Goal: Transaction & Acquisition: Download file/media

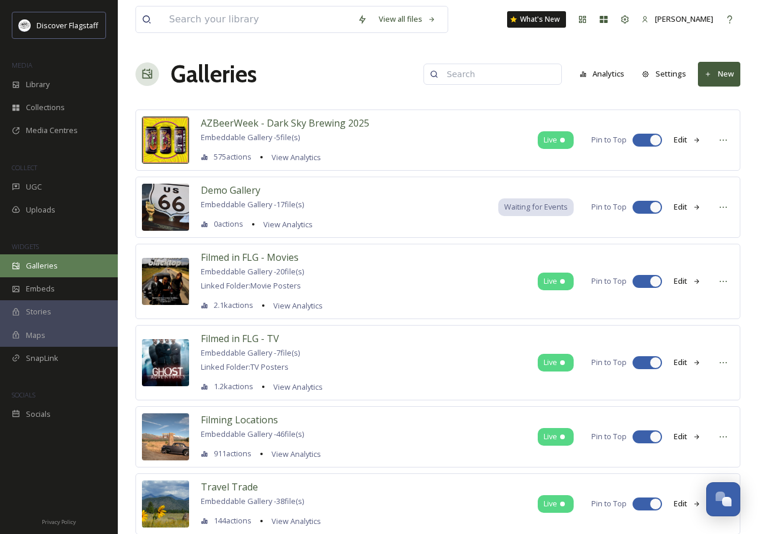
click at [48, 267] on span "Galleries" at bounding box center [42, 265] width 32 height 11
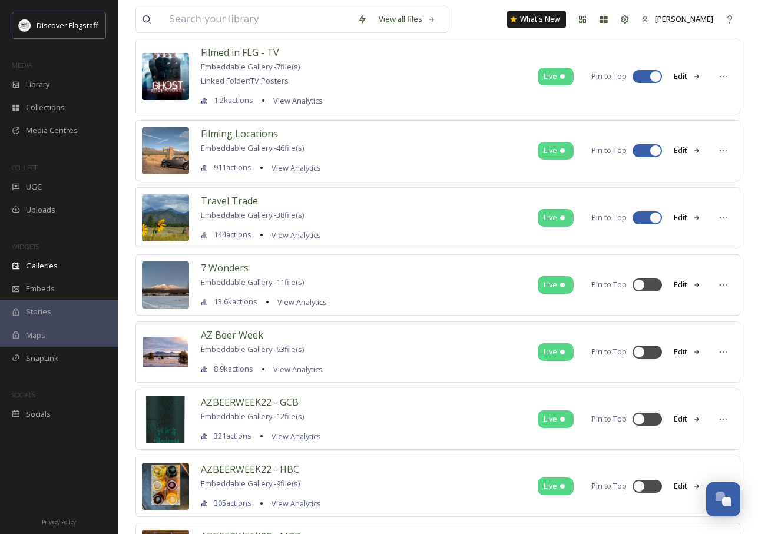
scroll to position [289, 0]
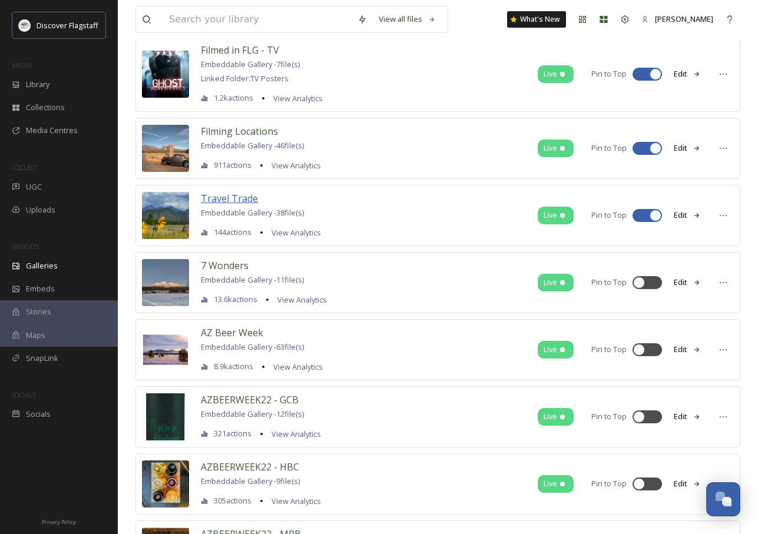
click at [249, 200] on span "Travel Trade" at bounding box center [229, 198] width 57 height 13
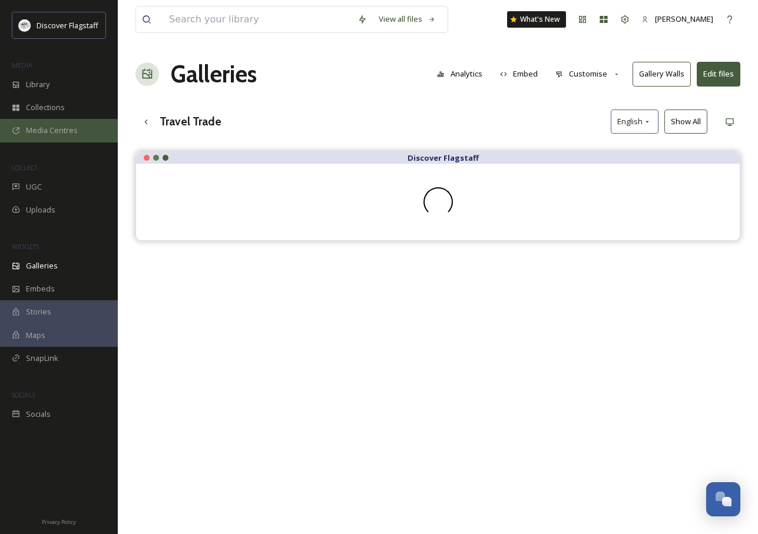
click at [49, 129] on span "Media Centres" at bounding box center [52, 130] width 52 height 11
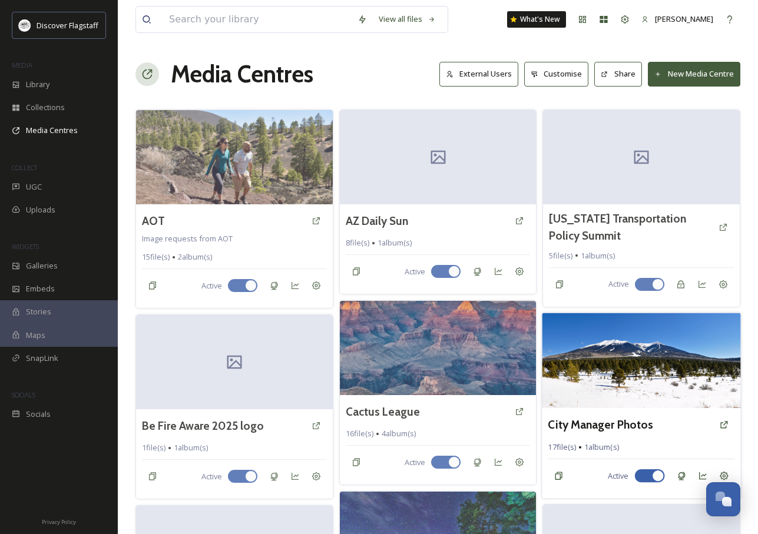
scroll to position [110, 0]
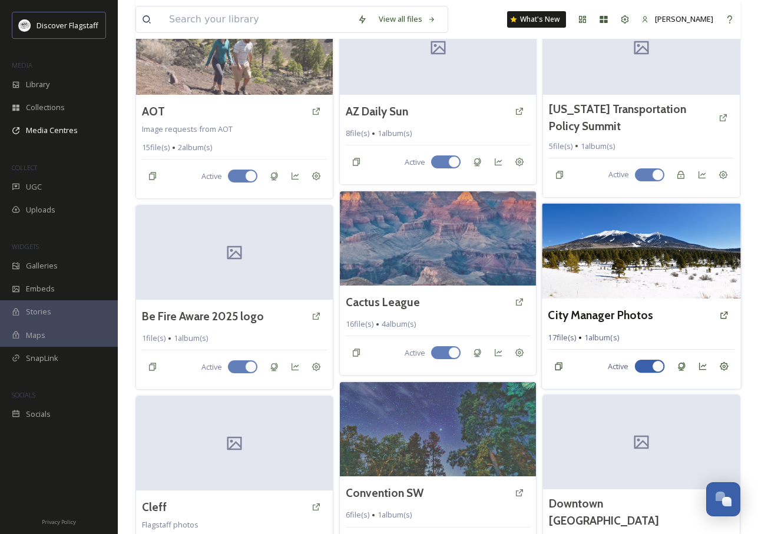
click at [623, 245] on img at bounding box center [642, 250] width 199 height 95
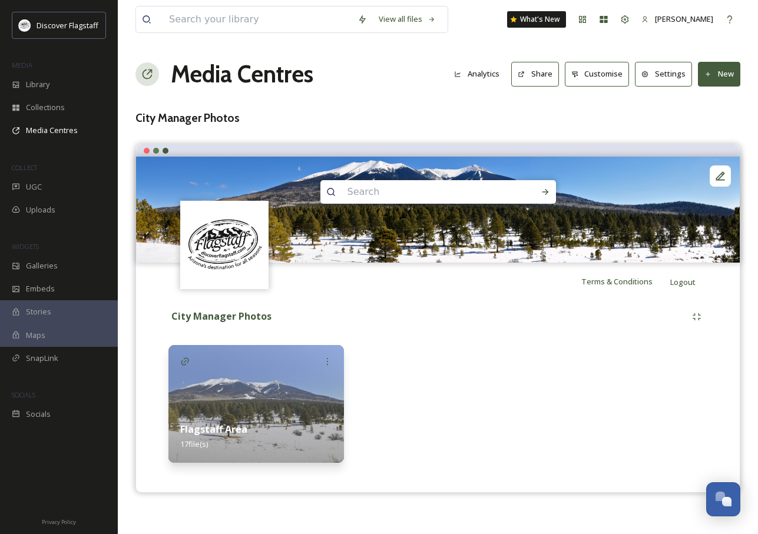
click at [253, 423] on div "Flagstaff Area 17 file(s)" at bounding box center [257, 437] width 176 height 52
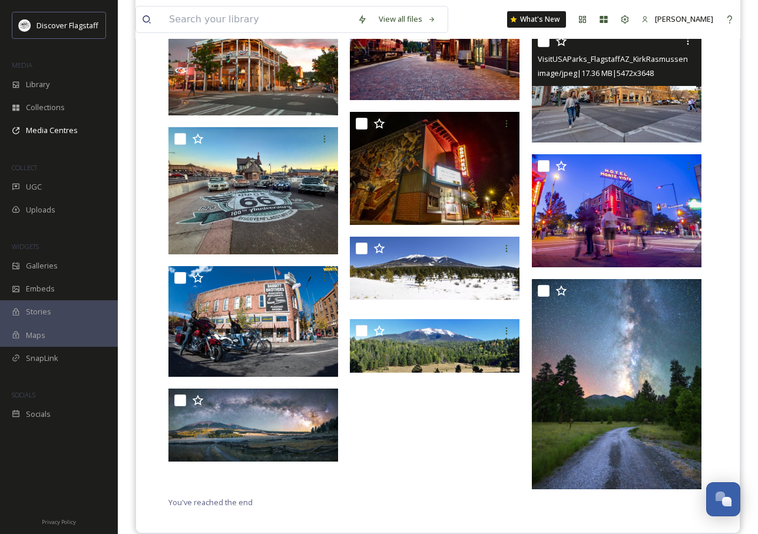
scroll to position [617, 0]
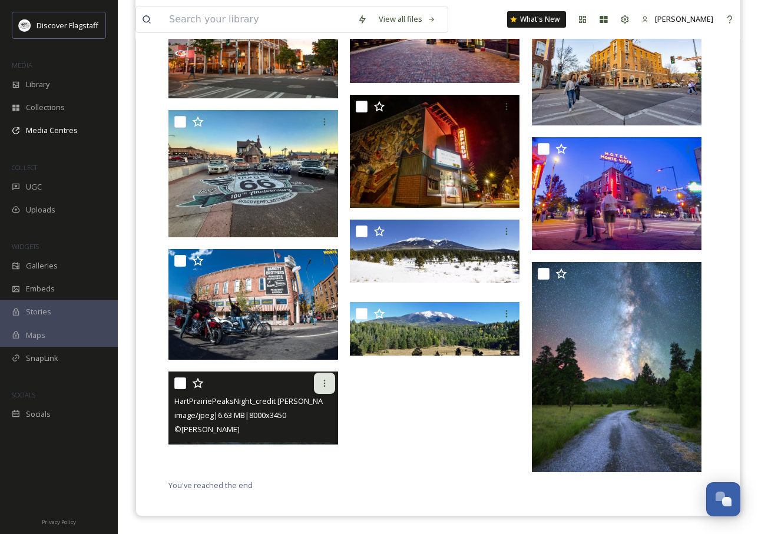
click at [325, 382] on icon at bounding box center [324, 383] width 9 height 9
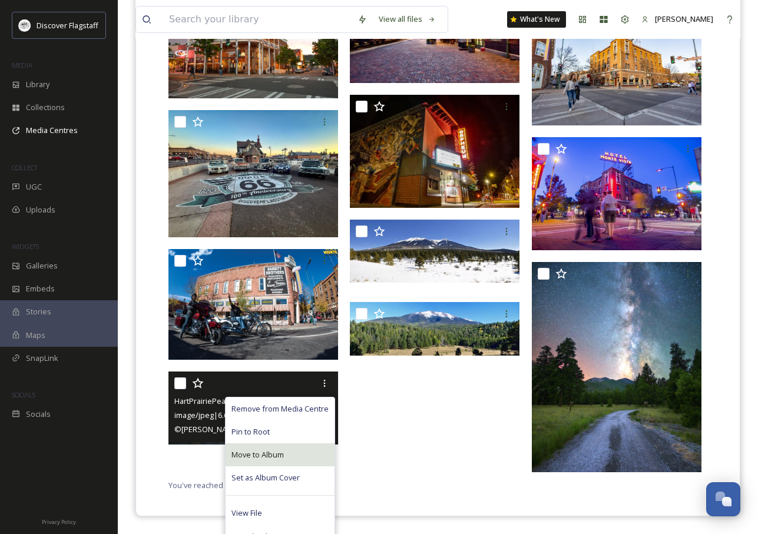
scroll to position [632, 0]
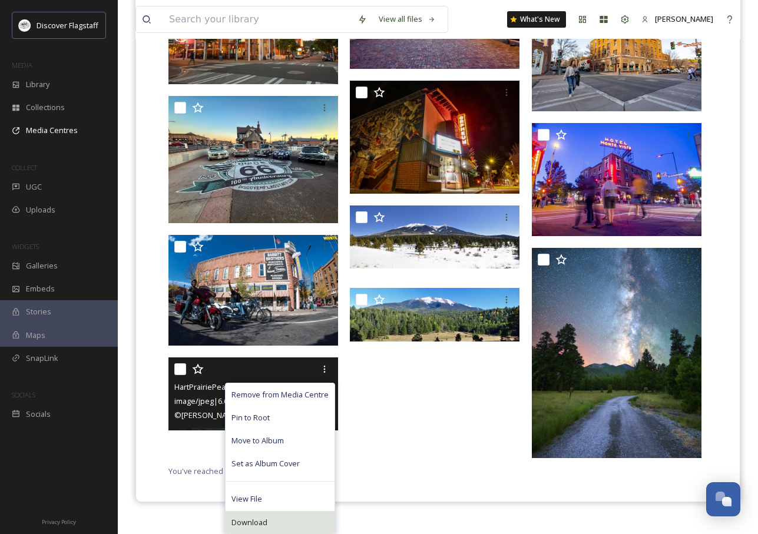
click at [259, 524] on span "Download" at bounding box center [250, 522] width 36 height 11
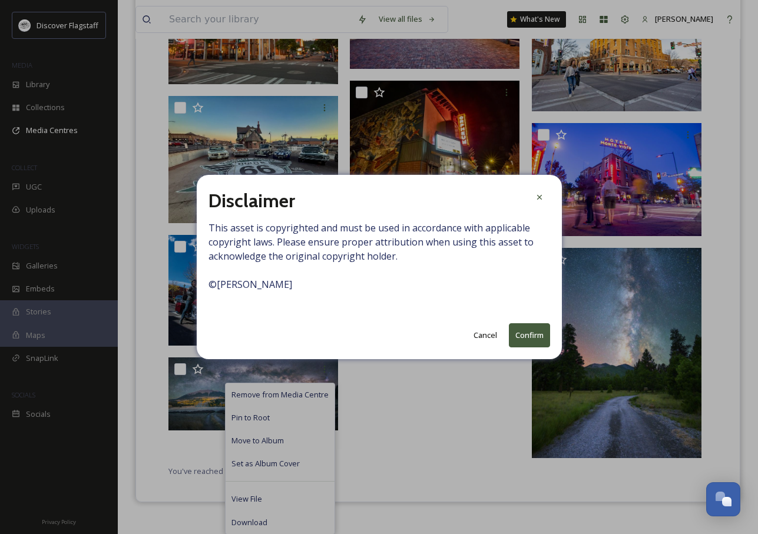
click at [481, 333] on button "Cancel" at bounding box center [485, 335] width 35 height 23
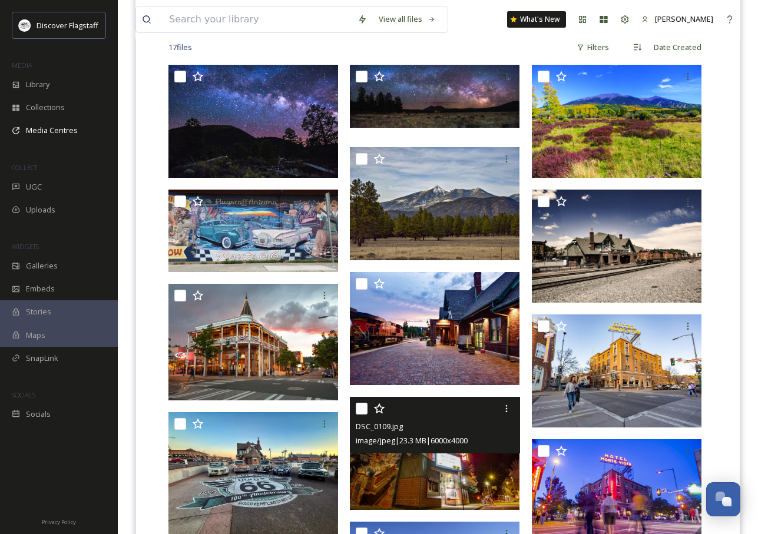
scroll to position [276, 0]
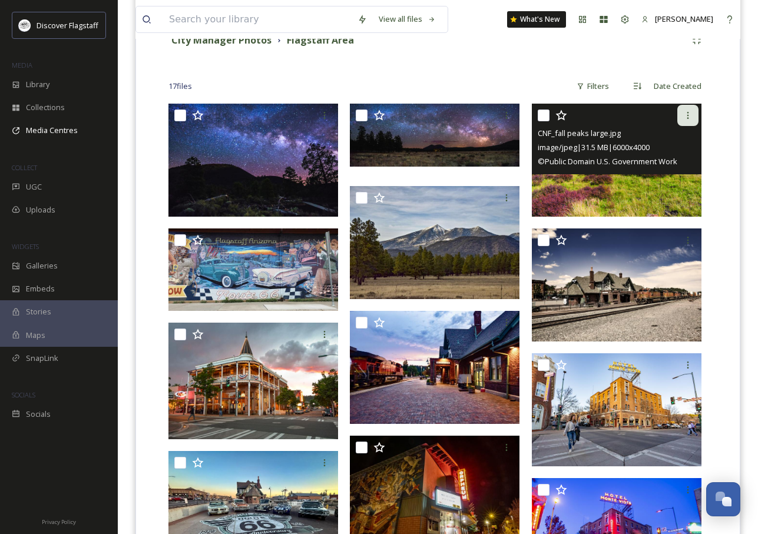
click at [690, 115] on icon at bounding box center [687, 115] width 9 height 9
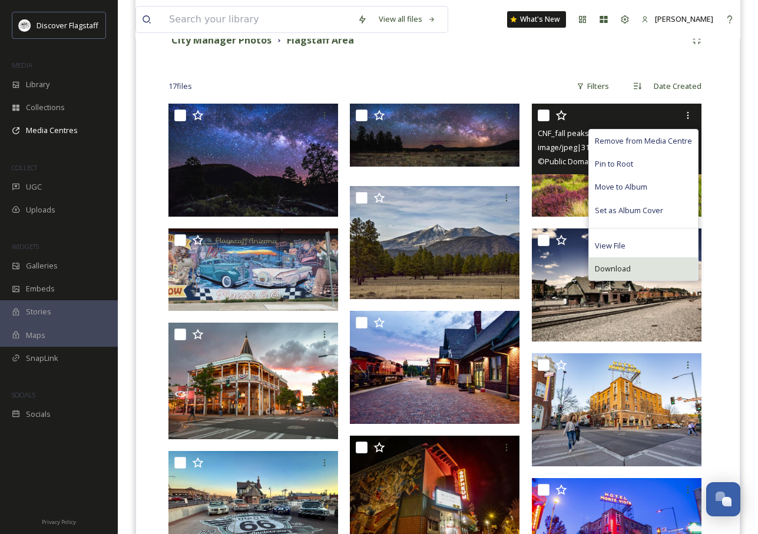
click at [636, 264] on div "Download" at bounding box center [643, 268] width 109 height 23
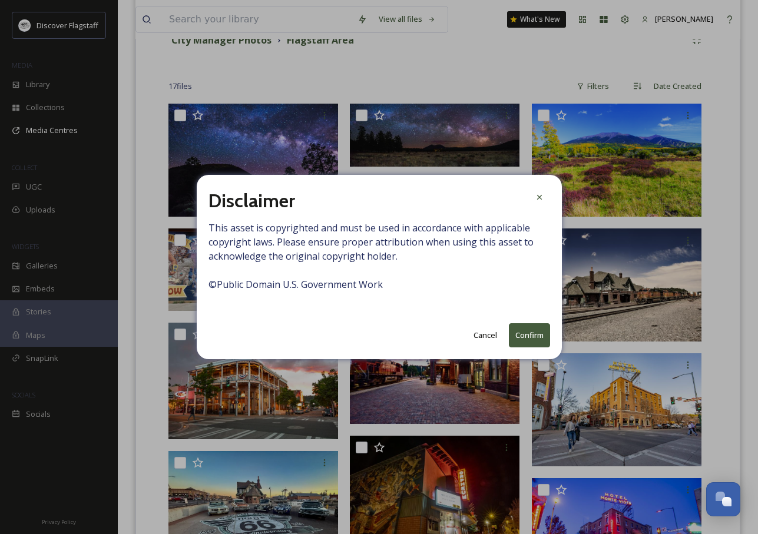
click at [529, 334] on button "Confirm" at bounding box center [529, 335] width 41 height 24
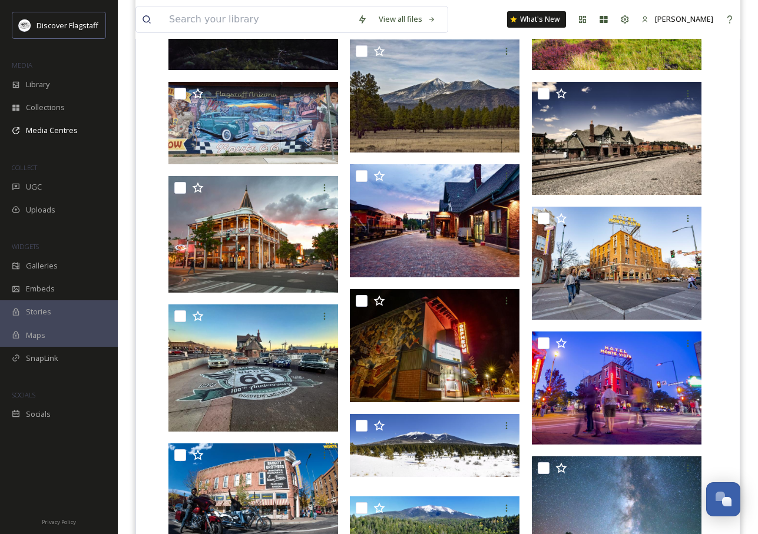
scroll to position [0, 0]
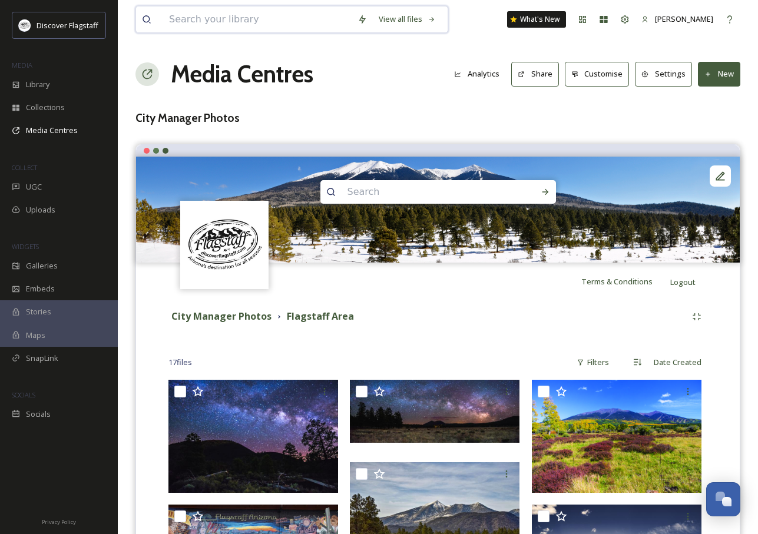
click at [254, 21] on input at bounding box center [257, 19] width 189 height 26
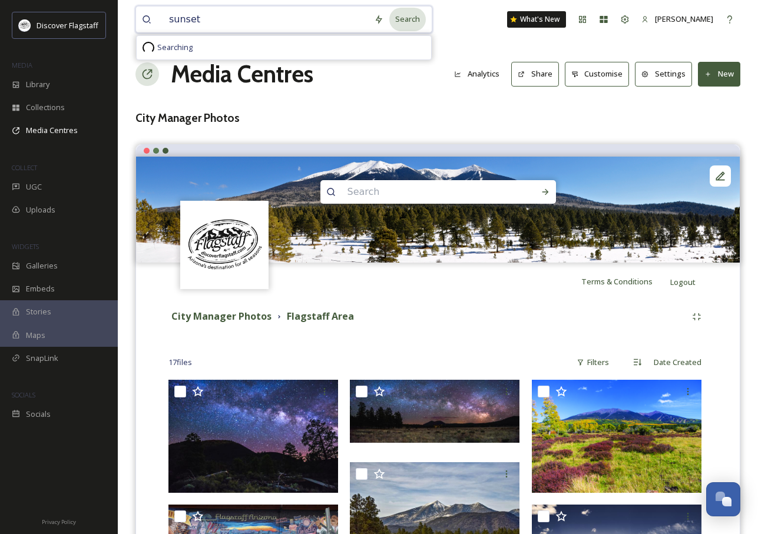
type input "sunset"
click at [389, 15] on div "Search" at bounding box center [407, 19] width 37 height 23
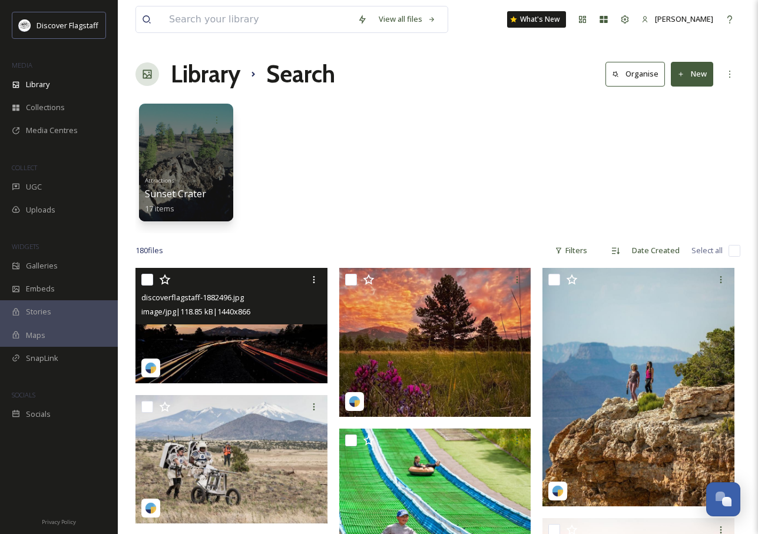
click at [265, 342] on img at bounding box center [232, 325] width 192 height 115
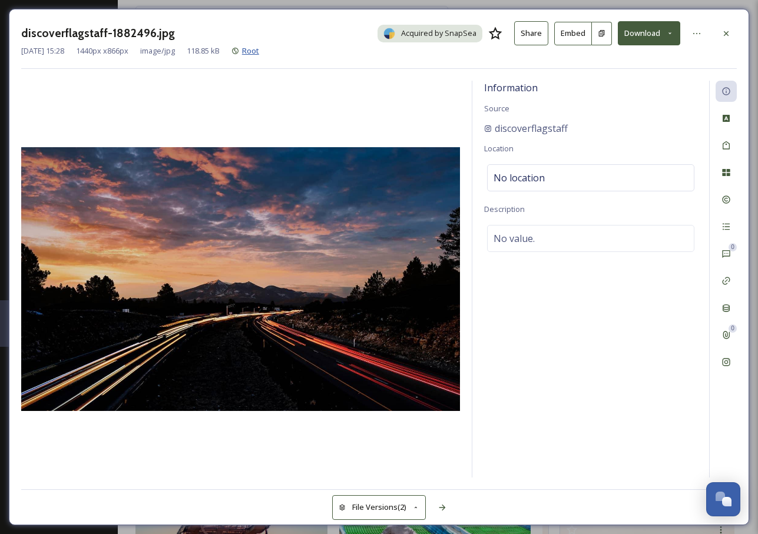
click at [259, 45] on span "Root" at bounding box center [250, 50] width 17 height 11
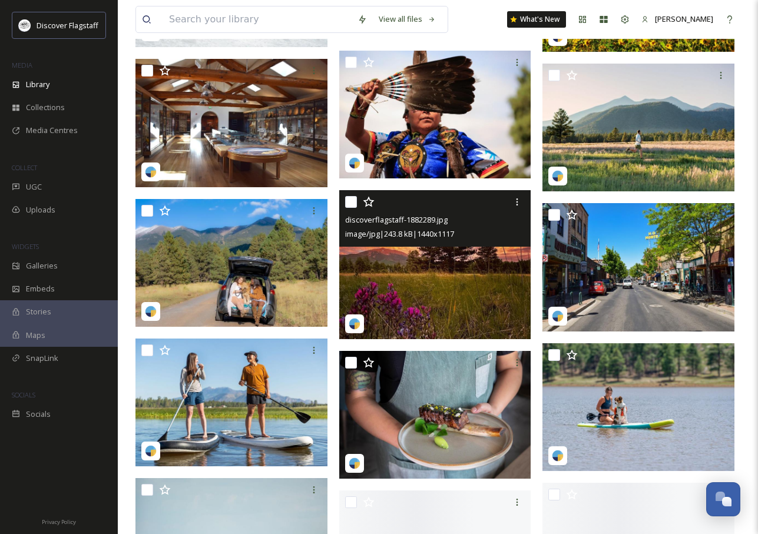
scroll to position [653, 0]
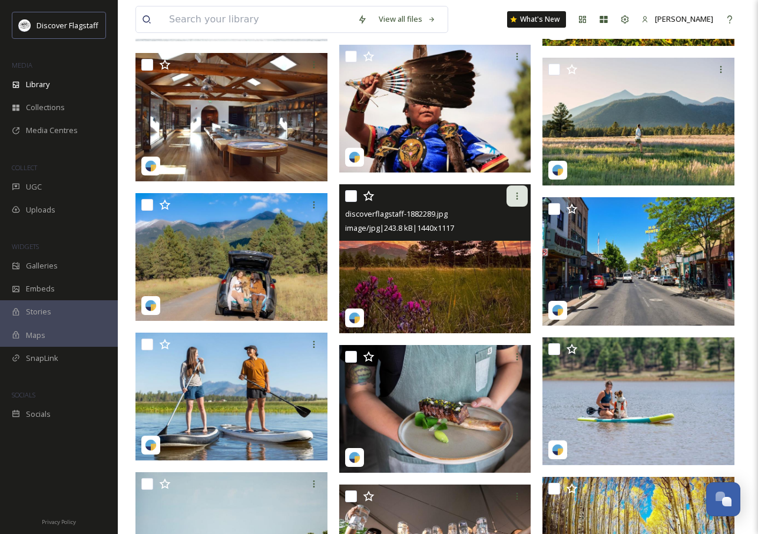
click at [520, 200] on icon at bounding box center [517, 195] width 9 height 9
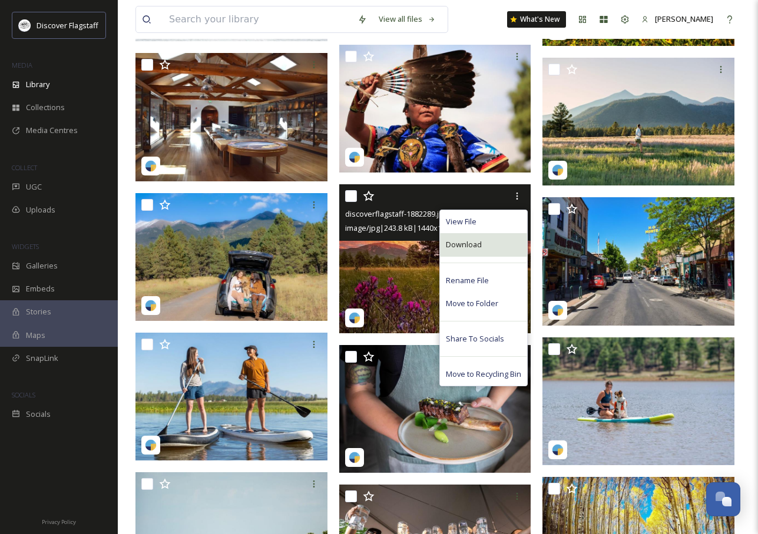
click at [488, 246] on div "Download" at bounding box center [483, 244] width 87 height 23
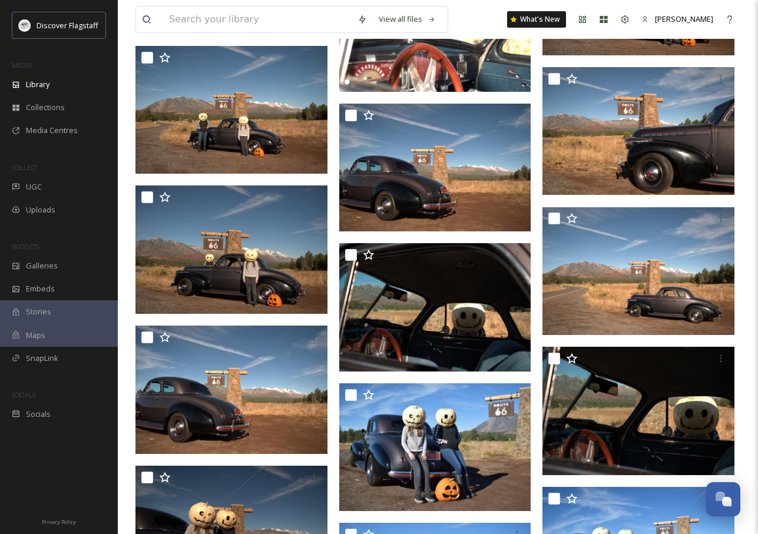
scroll to position [14633, 0]
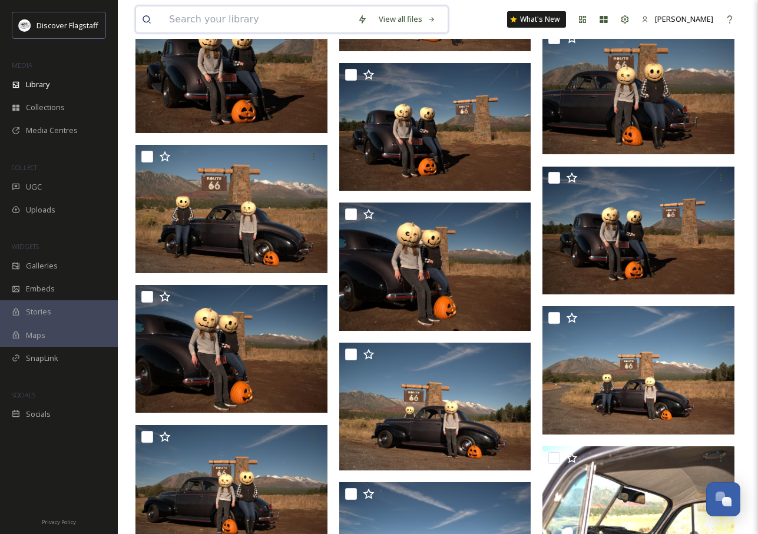
click at [260, 27] on input at bounding box center [257, 19] width 189 height 26
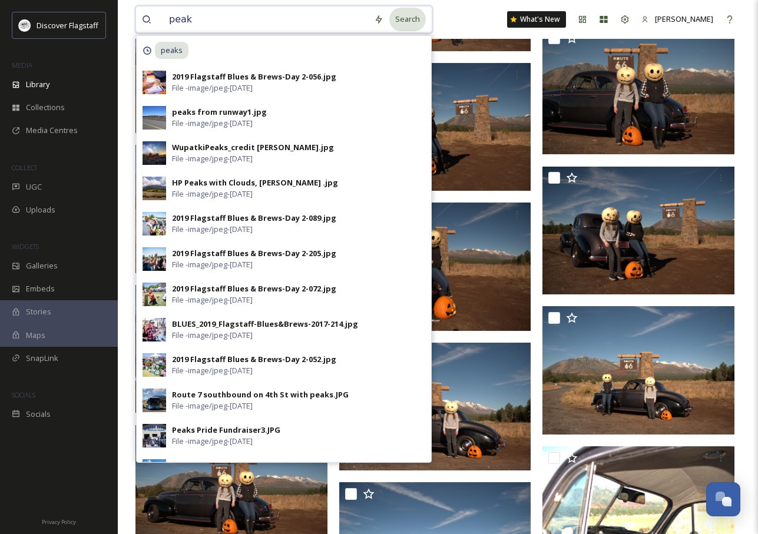
type input "peak"
click at [399, 17] on div "Search" at bounding box center [407, 19] width 37 height 23
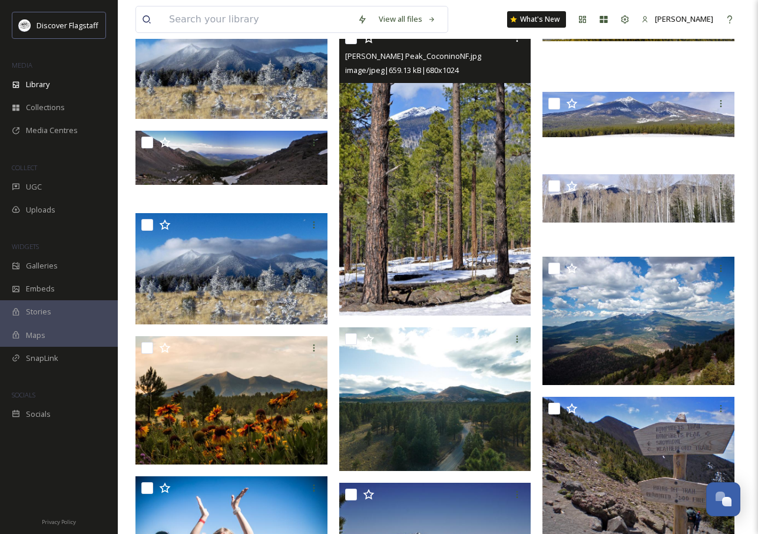
scroll to position [7901, 0]
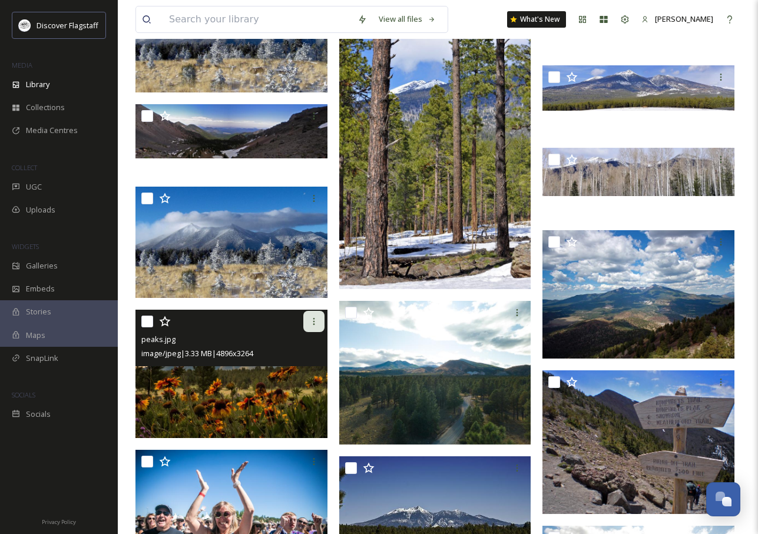
click at [315, 317] on icon at bounding box center [313, 321] width 9 height 9
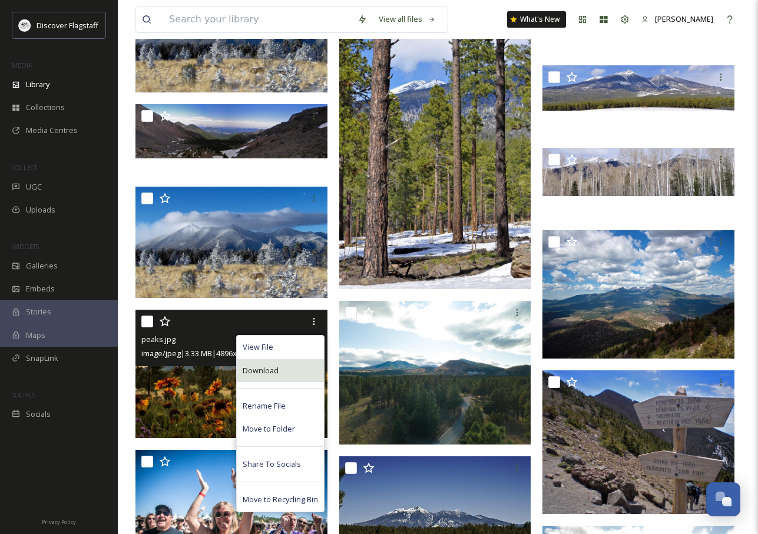
click at [288, 371] on div "Download" at bounding box center [280, 370] width 87 height 23
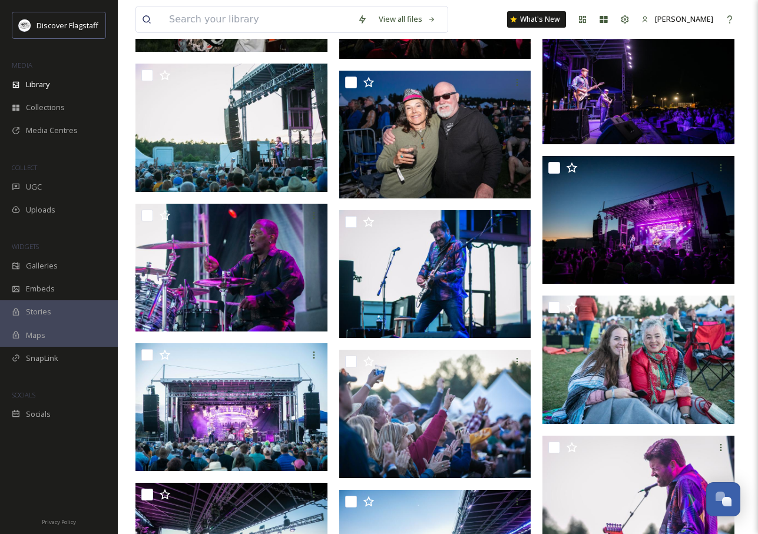
scroll to position [15399, 0]
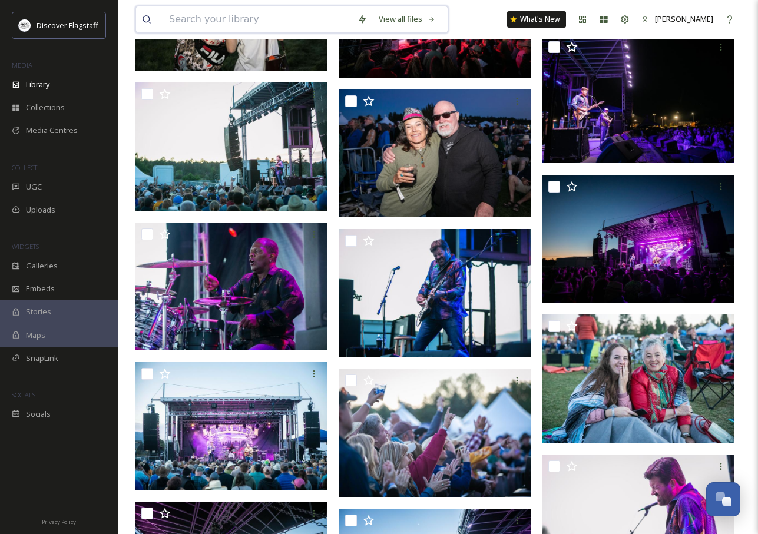
click at [219, 21] on input at bounding box center [257, 19] width 189 height 26
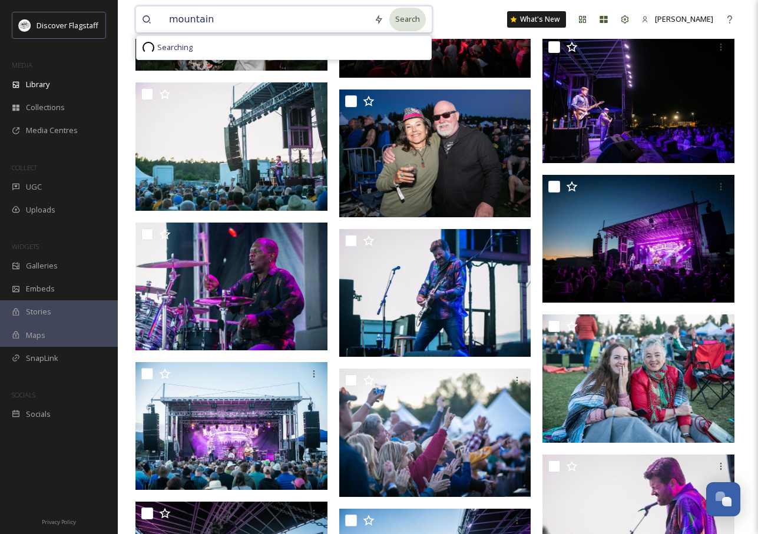
type input "mountain"
click at [397, 16] on div "Search" at bounding box center [407, 19] width 37 height 23
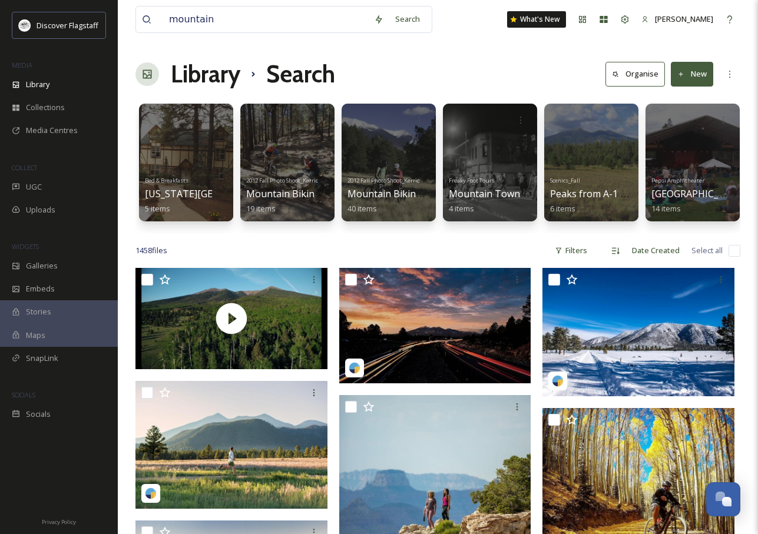
click at [480, 57] on div "Library Search Organise New" at bounding box center [438, 74] width 605 height 35
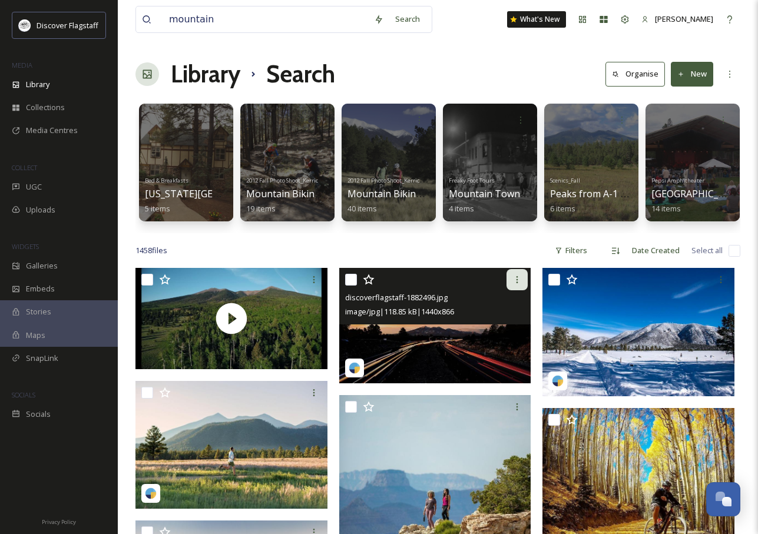
click at [519, 278] on icon at bounding box center [517, 279] width 9 height 9
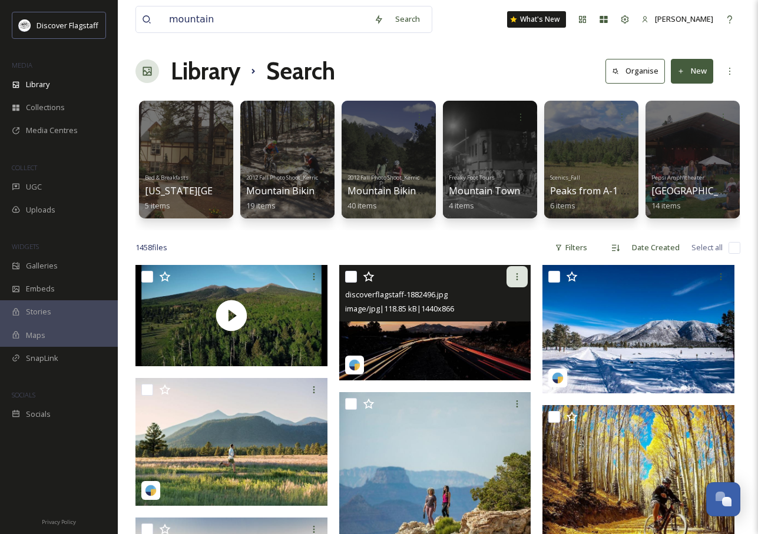
click at [517, 273] on icon at bounding box center [517, 276] width 9 height 9
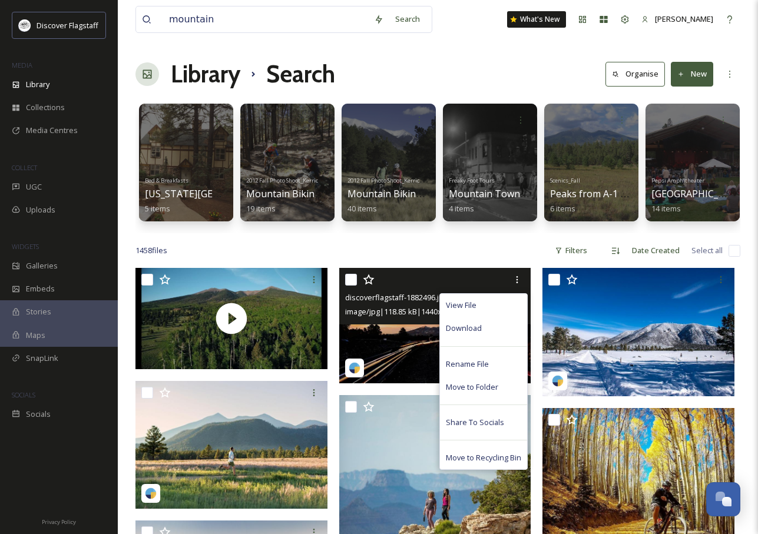
click at [471, 326] on span "Download" at bounding box center [464, 328] width 36 height 11
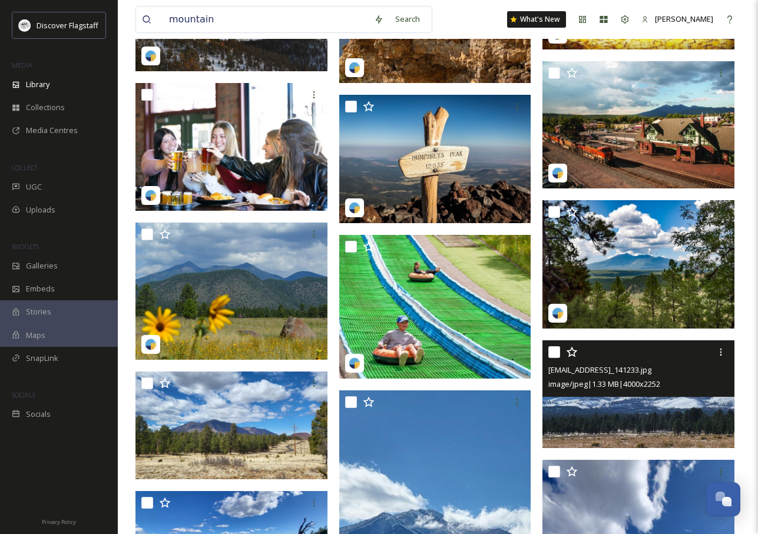
scroll to position [552, 0]
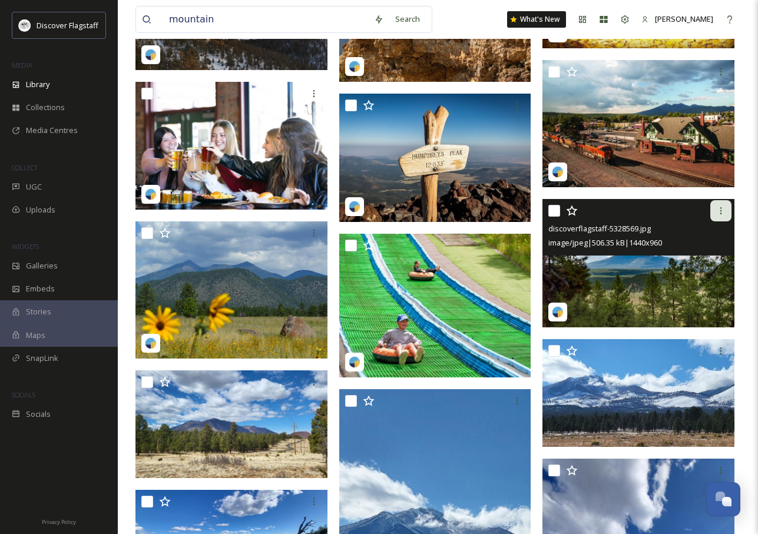
click at [718, 212] on icon at bounding box center [720, 210] width 9 height 9
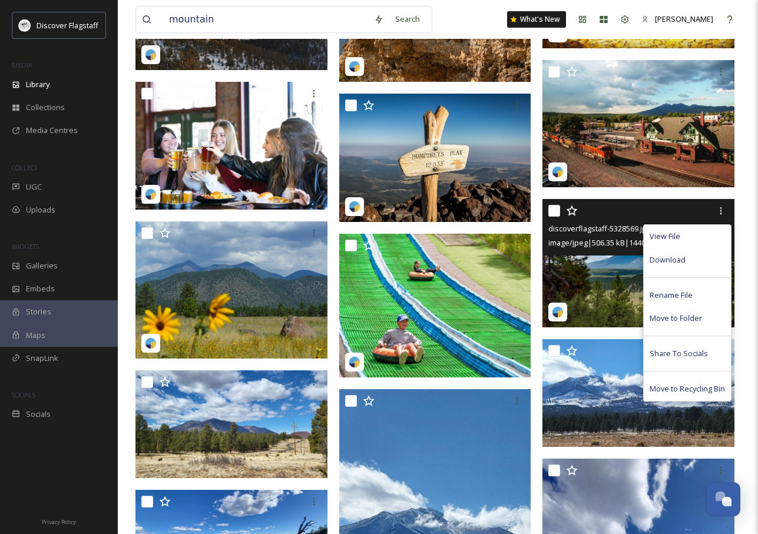
click at [691, 257] on div "Download" at bounding box center [687, 260] width 87 height 23
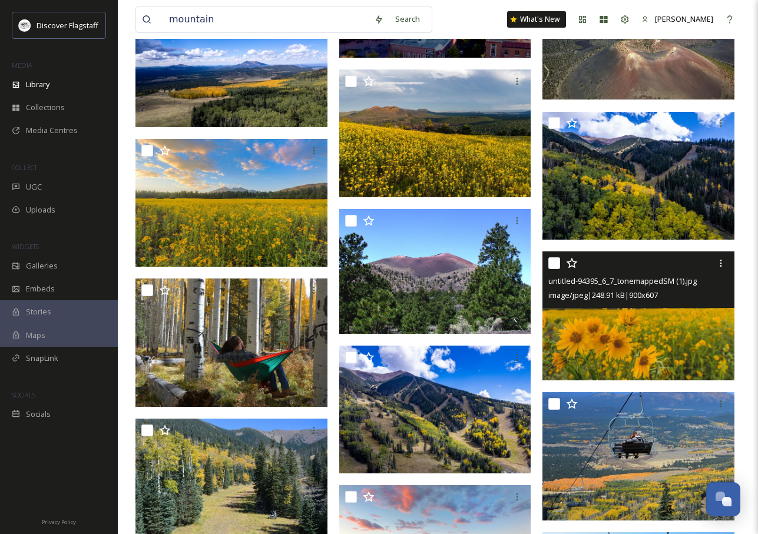
scroll to position [3546, 0]
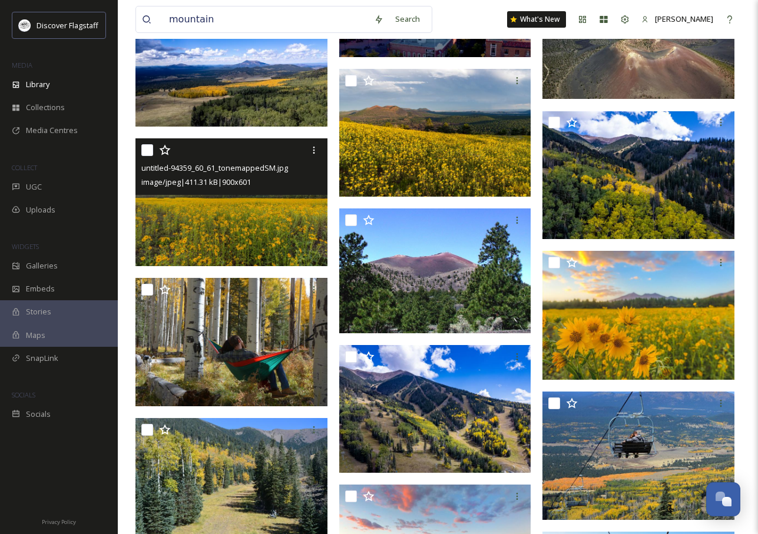
click at [232, 239] on img at bounding box center [232, 202] width 192 height 128
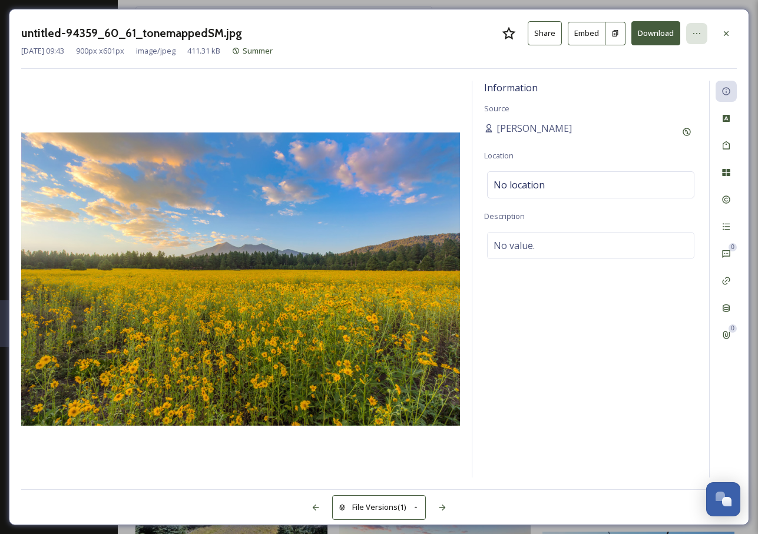
click at [695, 31] on icon at bounding box center [696, 33] width 9 height 9
drag, startPoint x: 470, startPoint y: 54, endPoint x: 411, endPoint y: 83, distance: 65.9
click at [471, 54] on div "[DATE] 09:43 900 px x 601 px image/jpeg 411.31 kB Summer" at bounding box center [379, 50] width 716 height 11
click at [727, 29] on icon at bounding box center [726, 33] width 9 height 9
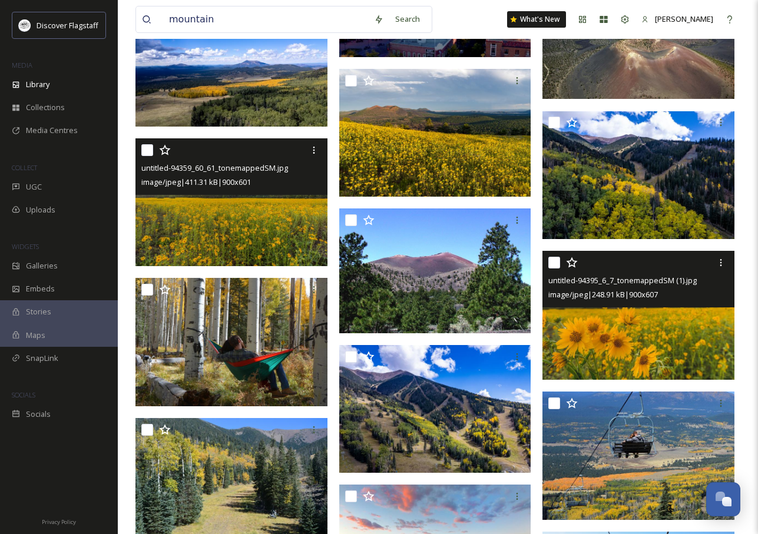
click at [600, 321] on img at bounding box center [639, 316] width 192 height 130
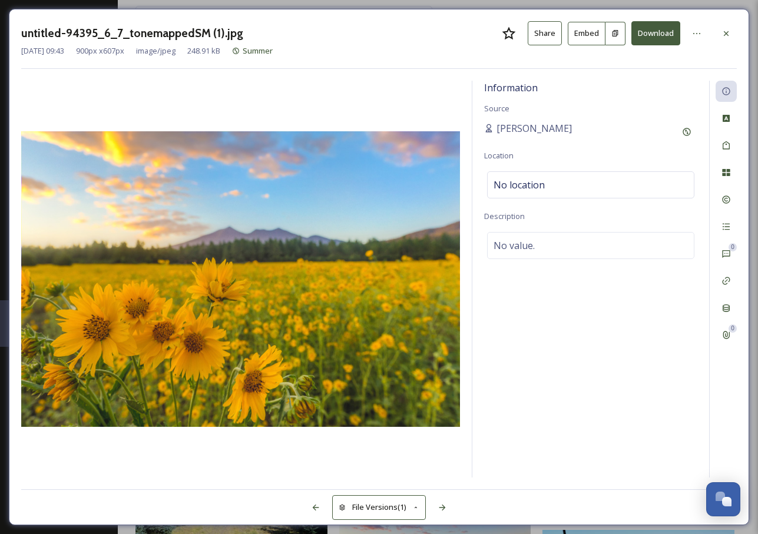
click at [19, 5] on div "untitled-94395_6_7_tonemappedSM (1).jpg Share Embed Download [DATE] 09:43 900 p…" at bounding box center [379, 267] width 758 height 534
click at [725, 32] on icon at bounding box center [726, 33] width 5 height 5
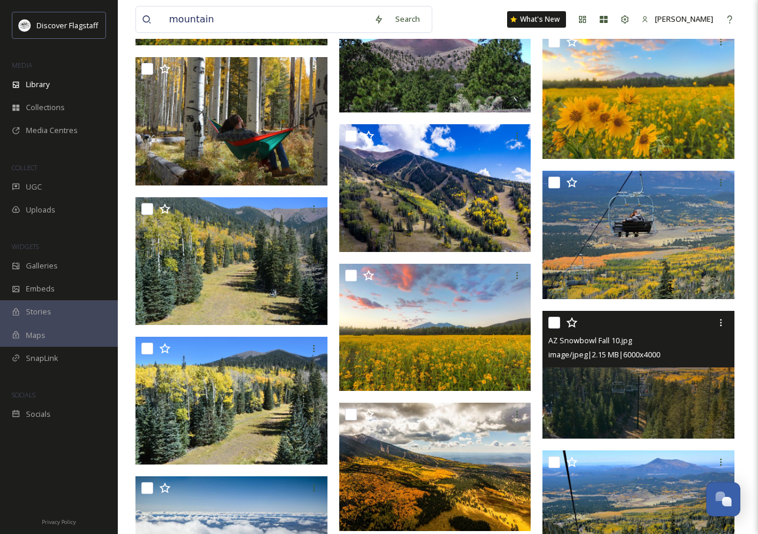
scroll to position [3781, 0]
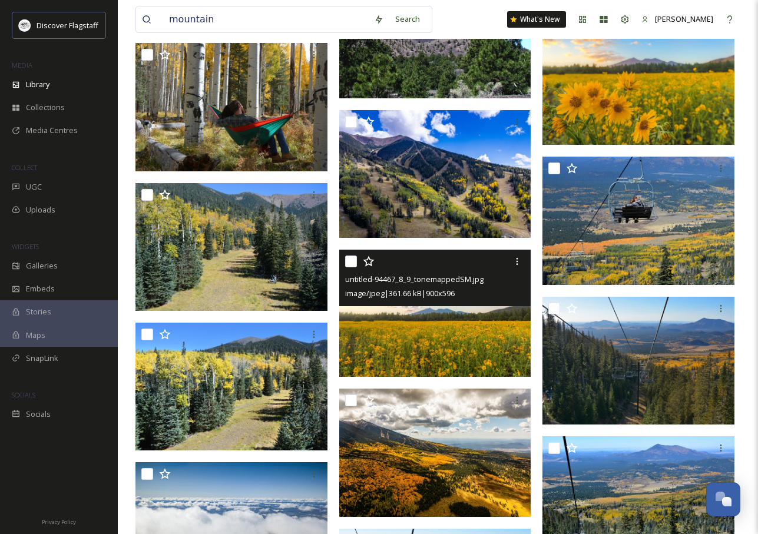
click at [470, 346] on img at bounding box center [435, 313] width 192 height 127
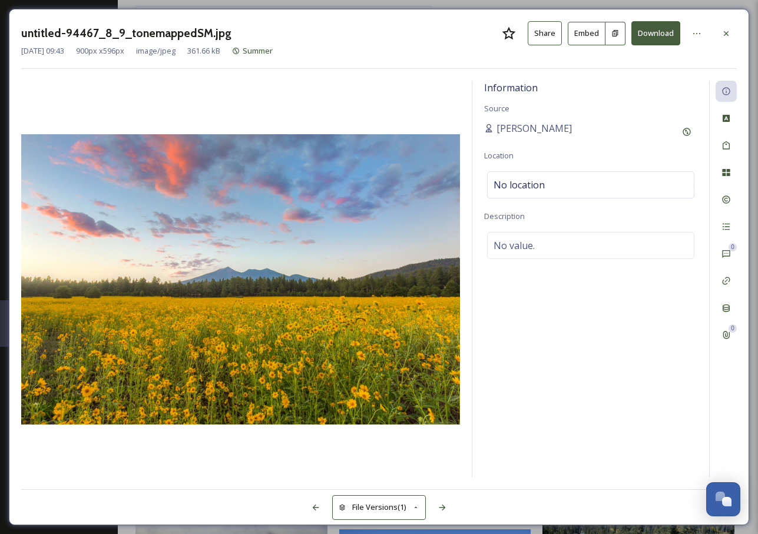
click at [671, 35] on button "Download" at bounding box center [656, 33] width 49 height 24
click at [85, 3] on div "untitled-94467_8_9_tonemappedSM.jpg Share Embed Download [DATE] 09:43 900 px x …" at bounding box center [379, 267] width 758 height 534
click at [9, 6] on div "untitled-94467_8_9_tonemappedSM.jpg Share Embed Download [DATE] 09:43 900 px x …" at bounding box center [379, 267] width 758 height 534
click at [727, 29] on icon at bounding box center [726, 33] width 9 height 9
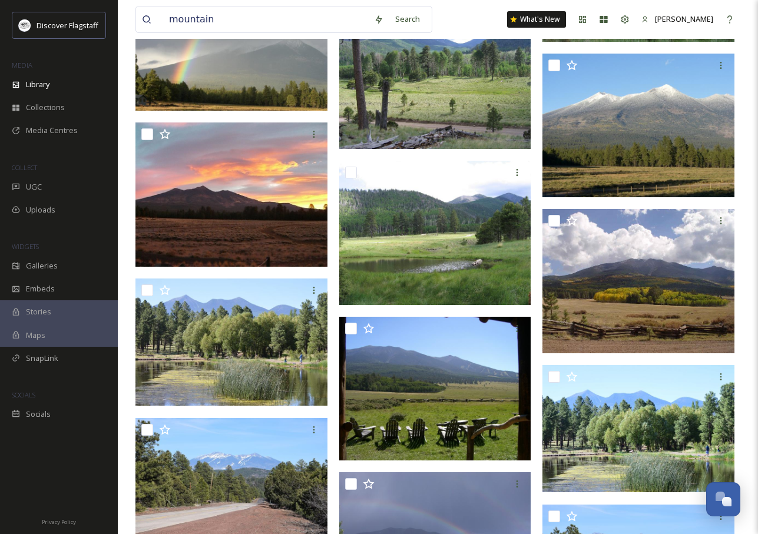
scroll to position [27405, 0]
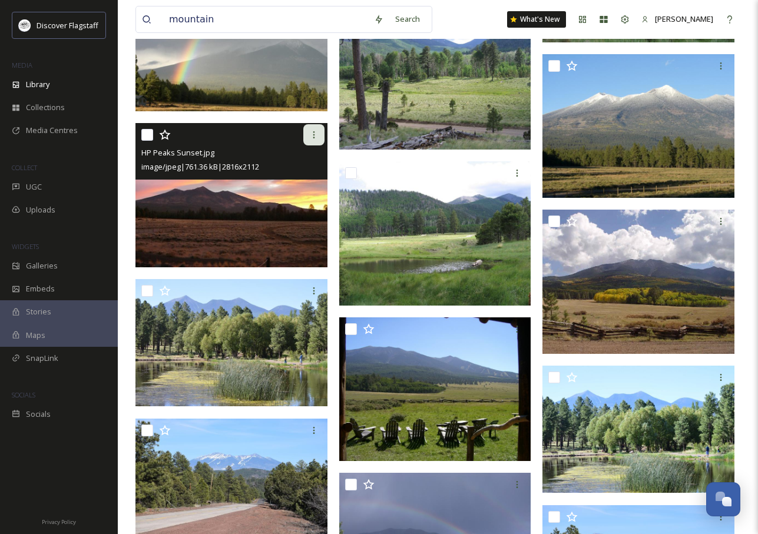
click at [317, 140] on div at bounding box center [313, 134] width 21 height 21
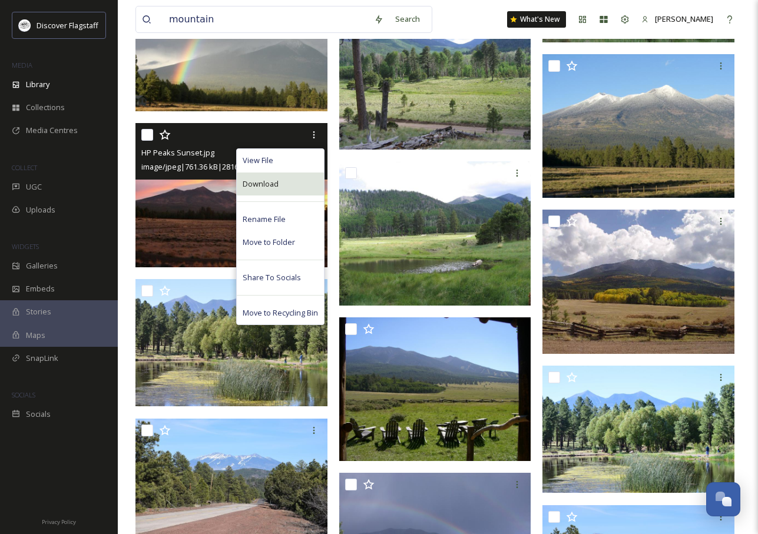
click at [286, 183] on div "Download" at bounding box center [280, 184] width 87 height 23
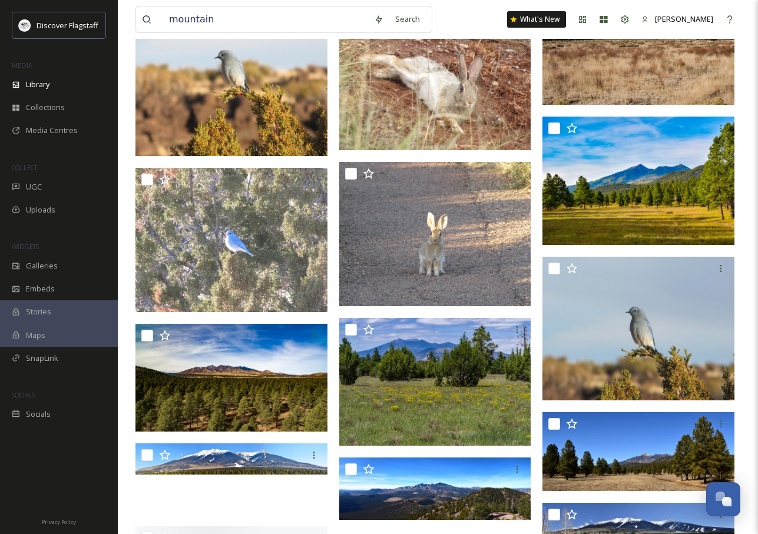
scroll to position [36176, 0]
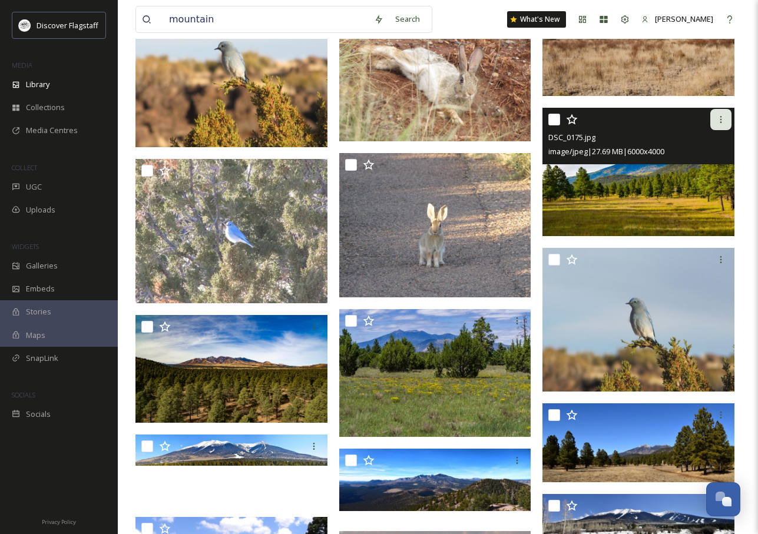
click at [722, 123] on icon at bounding box center [720, 119] width 9 height 9
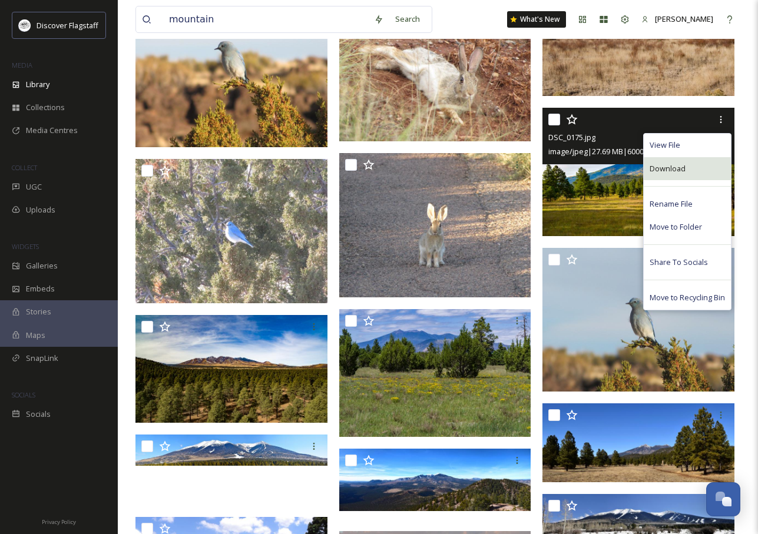
click at [669, 176] on div "Download" at bounding box center [687, 168] width 87 height 23
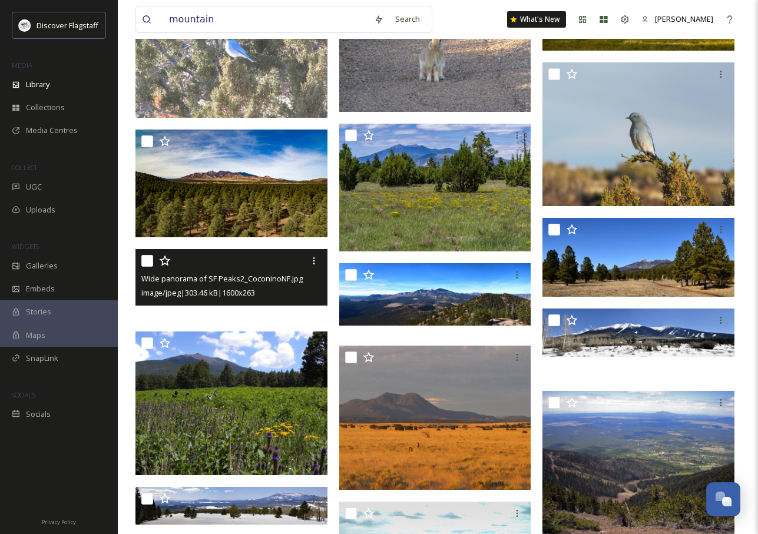
scroll to position [36316, 0]
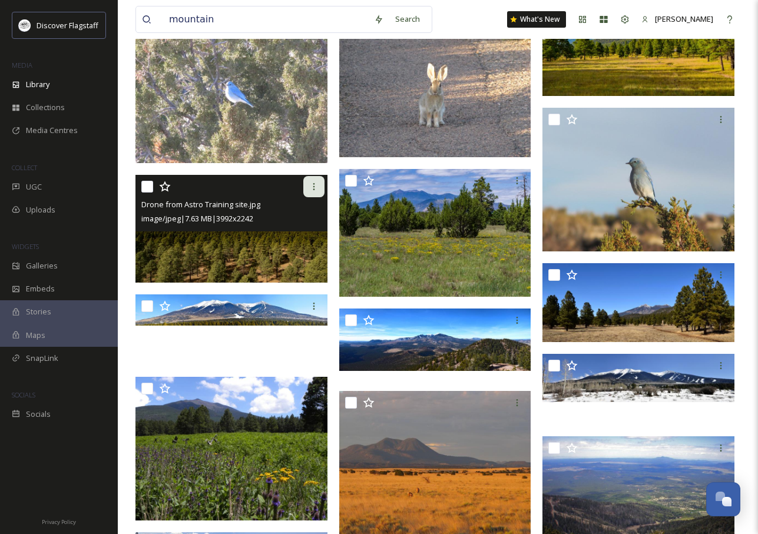
click at [308, 187] on div at bounding box center [313, 186] width 21 height 21
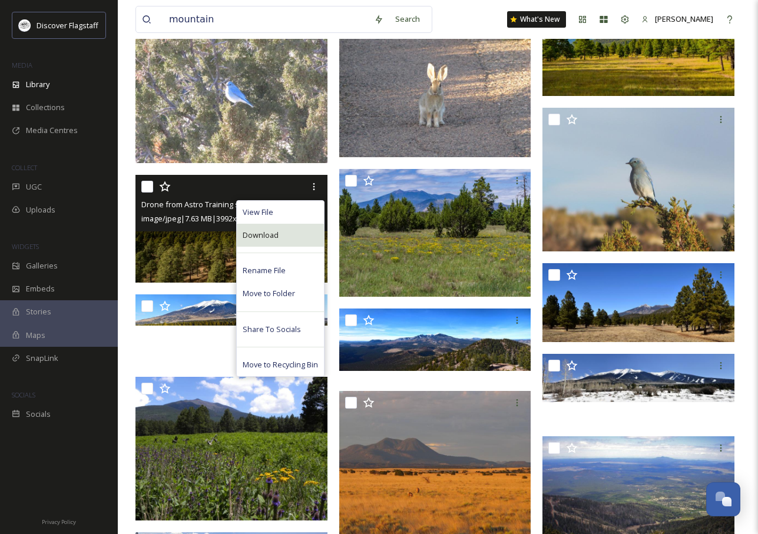
click at [280, 237] on div "Download" at bounding box center [280, 235] width 87 height 23
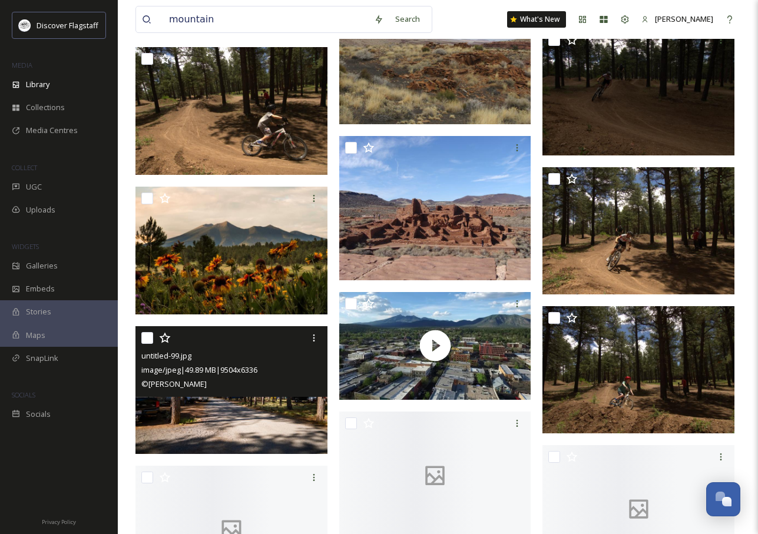
scroll to position [41303, 0]
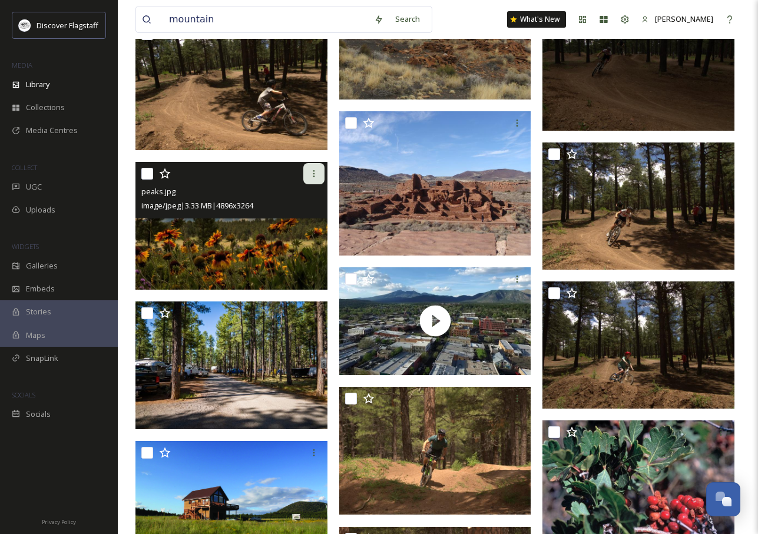
click at [313, 173] on icon at bounding box center [314, 173] width 2 height 7
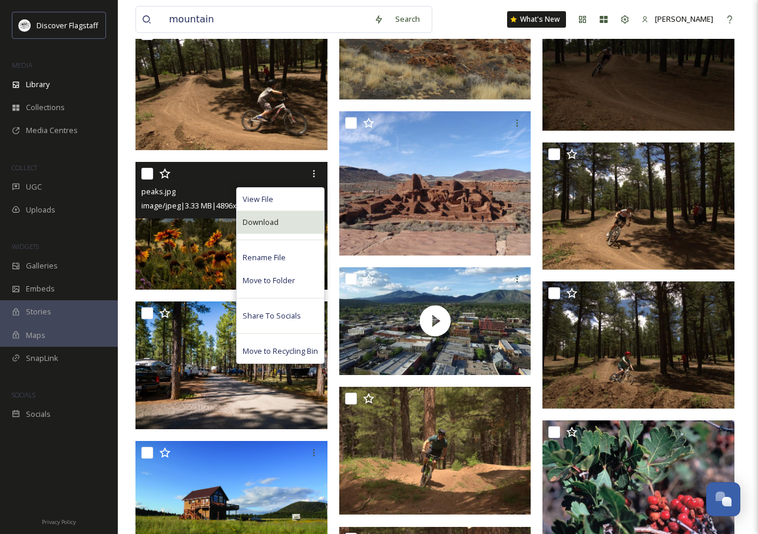
click at [283, 223] on div "Download" at bounding box center [280, 222] width 87 height 23
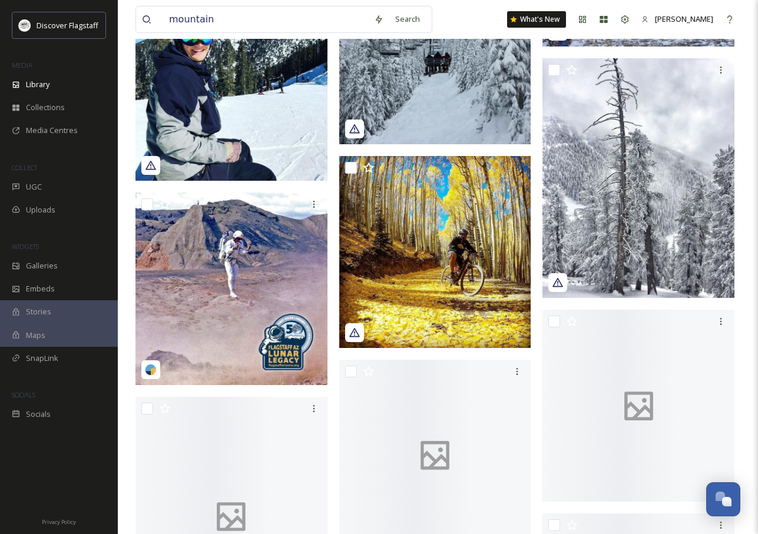
scroll to position [70633, 0]
